Goal: Find specific page/section: Find specific page/section

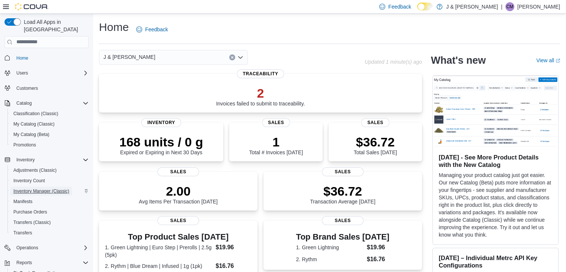
click at [35, 188] on span "Inventory Manager (Classic)" at bounding box center [41, 191] width 56 height 6
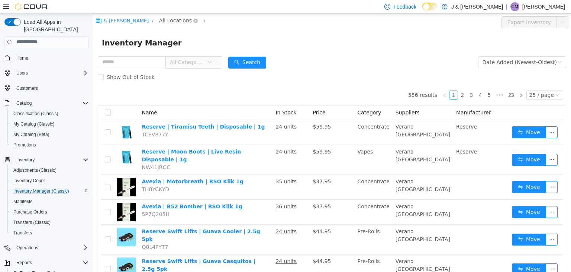
click at [159, 23] on span "All Locations" at bounding box center [175, 20] width 33 height 8
click at [176, 59] on span "[STREET_ADDRESS]" at bounding box center [185, 60] width 52 height 6
click at [233, 22] on div "All Rooms" at bounding box center [244, 21] width 26 height 11
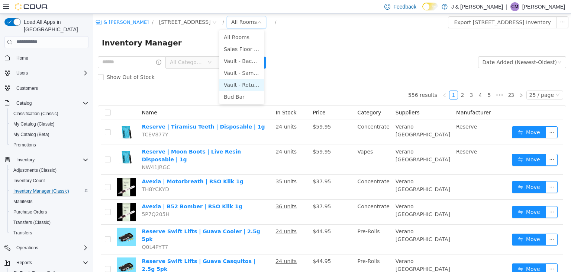
click at [244, 86] on li "Vault - Returns / Quarantine" at bounding box center [242, 84] width 45 height 12
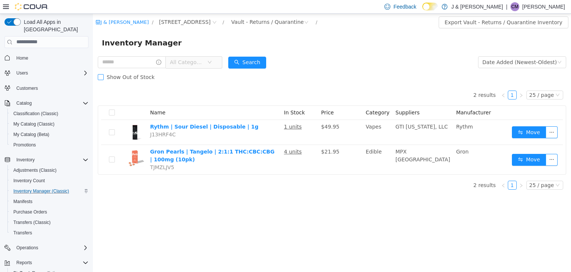
click at [105, 77] on span "Show Out of Stock" at bounding box center [131, 77] width 54 height 6
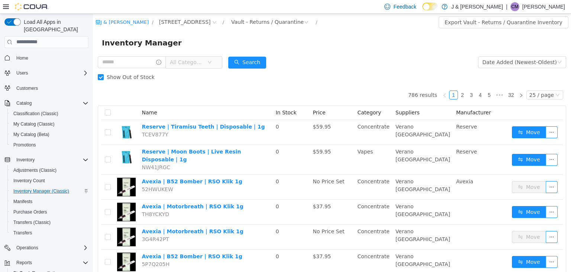
drag, startPoint x: 571, startPoint y: 241, endPoint x: 663, endPoint y: 20, distance: 240.2
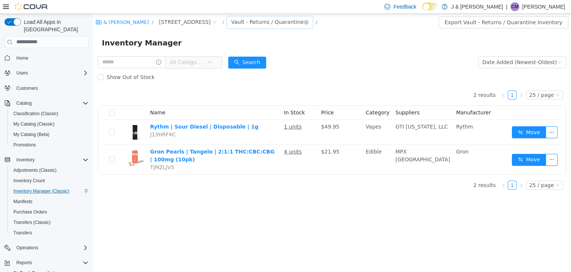
click at [271, 25] on div "Vault - Returns / Quarantine" at bounding box center [267, 21] width 73 height 11
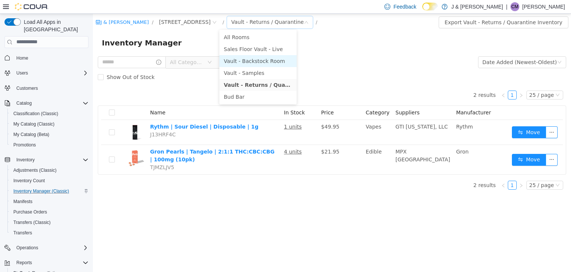
click at [250, 60] on li "Vault - Backstock Room" at bounding box center [258, 61] width 77 height 12
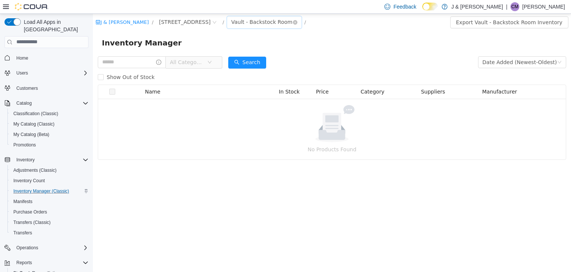
click at [251, 22] on div "Vault - Backstock Room" at bounding box center [261, 21] width 61 height 11
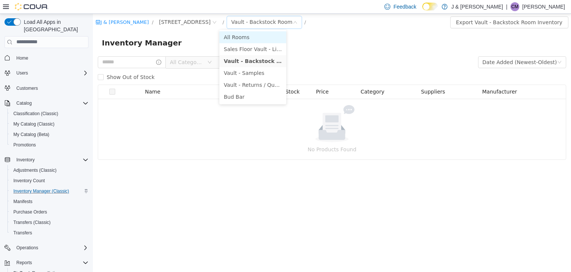
click at [231, 35] on li "All Rooms" at bounding box center [253, 37] width 67 height 12
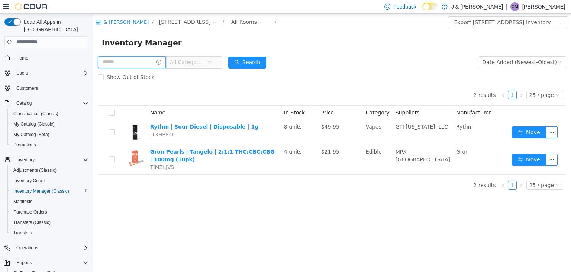
click at [124, 62] on input "text" at bounding box center [132, 62] width 68 height 12
type input "**********"
click at [258, 64] on button "Search" at bounding box center [254, 62] width 38 height 12
